Goal: Information Seeking & Learning: Learn about a topic

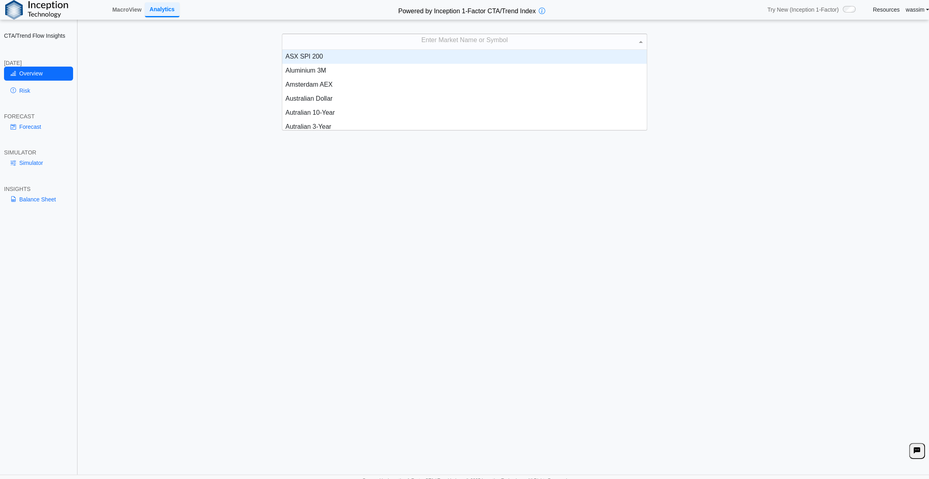
click at [449, 44] on div "Enter Market Name or Symbol" at bounding box center [464, 41] width 364 height 15
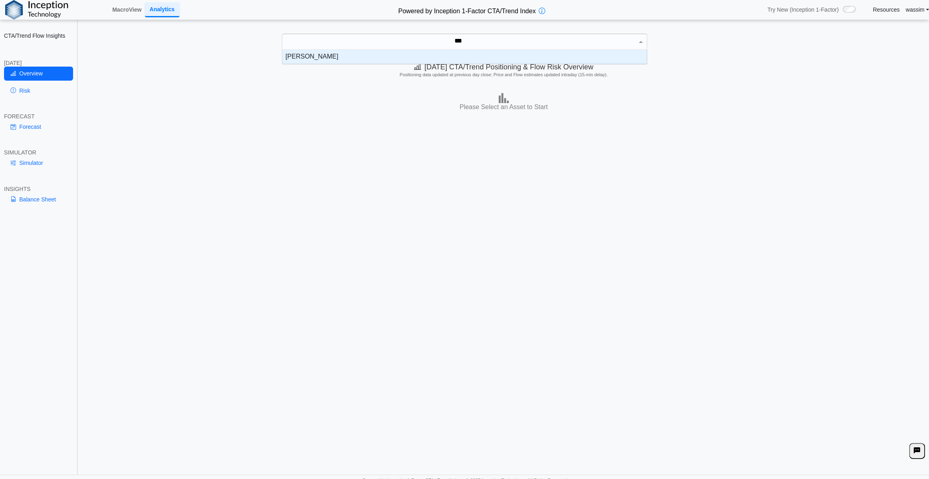
scroll to position [8, 359]
type input "*****"
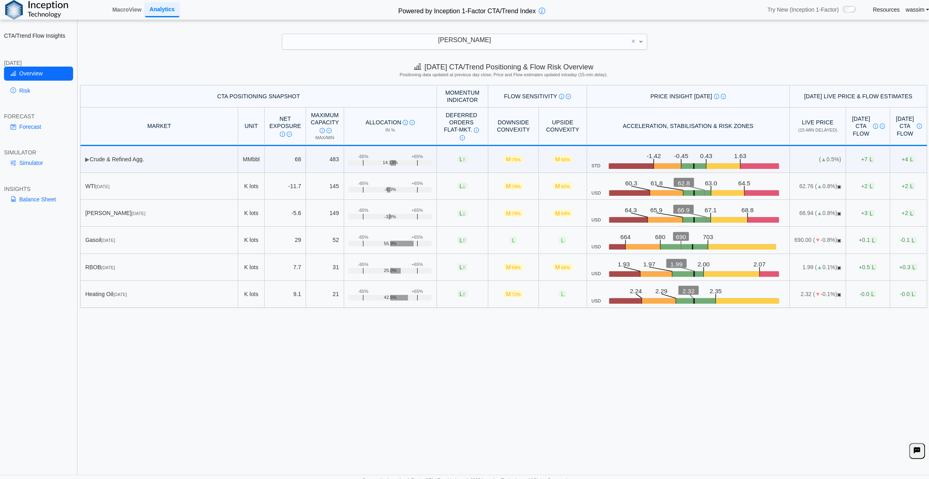
click at [324, 406] on div "[DATE] CTA/Trend Positioning & Flow Risk Overview Positioning data updated at p…" at bounding box center [503, 266] width 850 height 417
click at [29, 85] on link "Risk" at bounding box center [38, 91] width 69 height 14
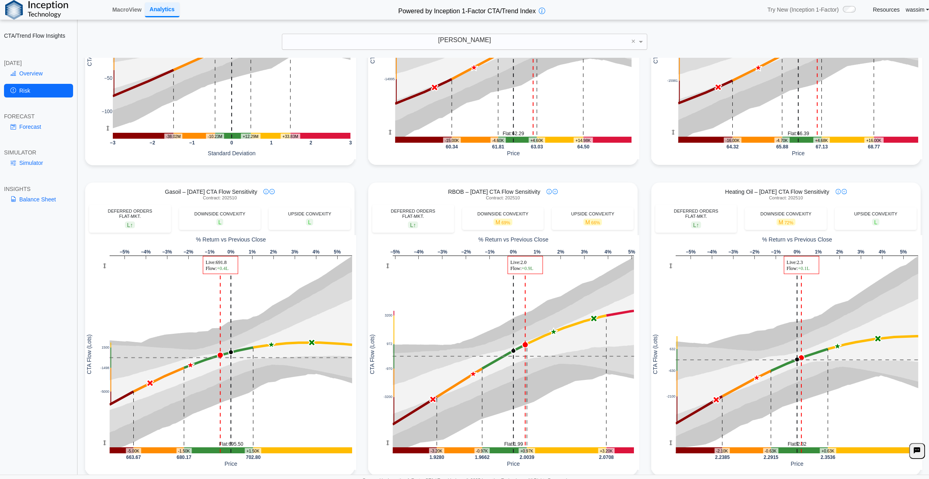
scroll to position [182, 0]
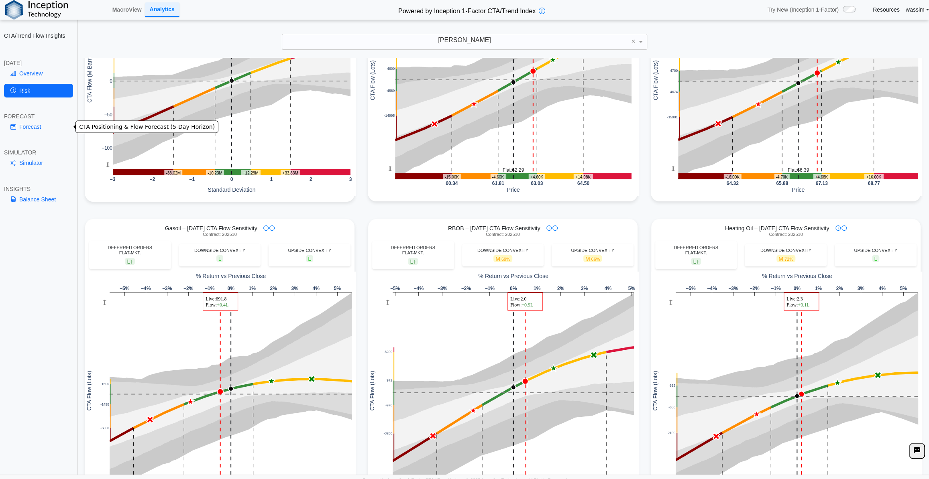
click at [18, 123] on link "Forecast" at bounding box center [38, 127] width 69 height 14
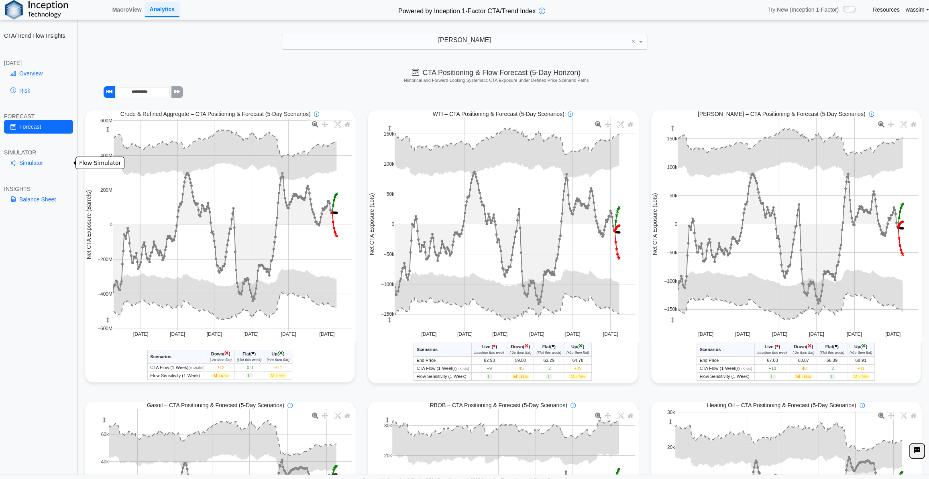
click at [34, 163] on link "Simulator" at bounding box center [38, 163] width 69 height 14
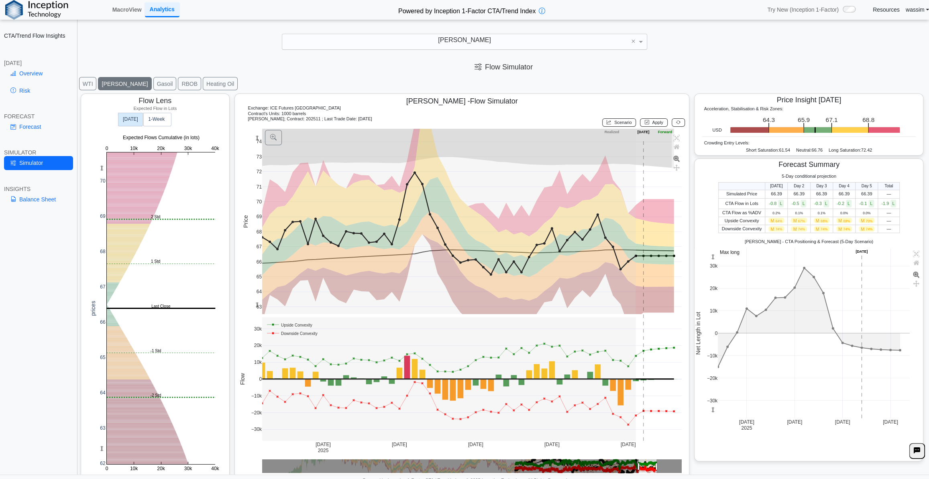
scroll to position [9, 0]
